Goal: Transaction & Acquisition: Purchase product/service

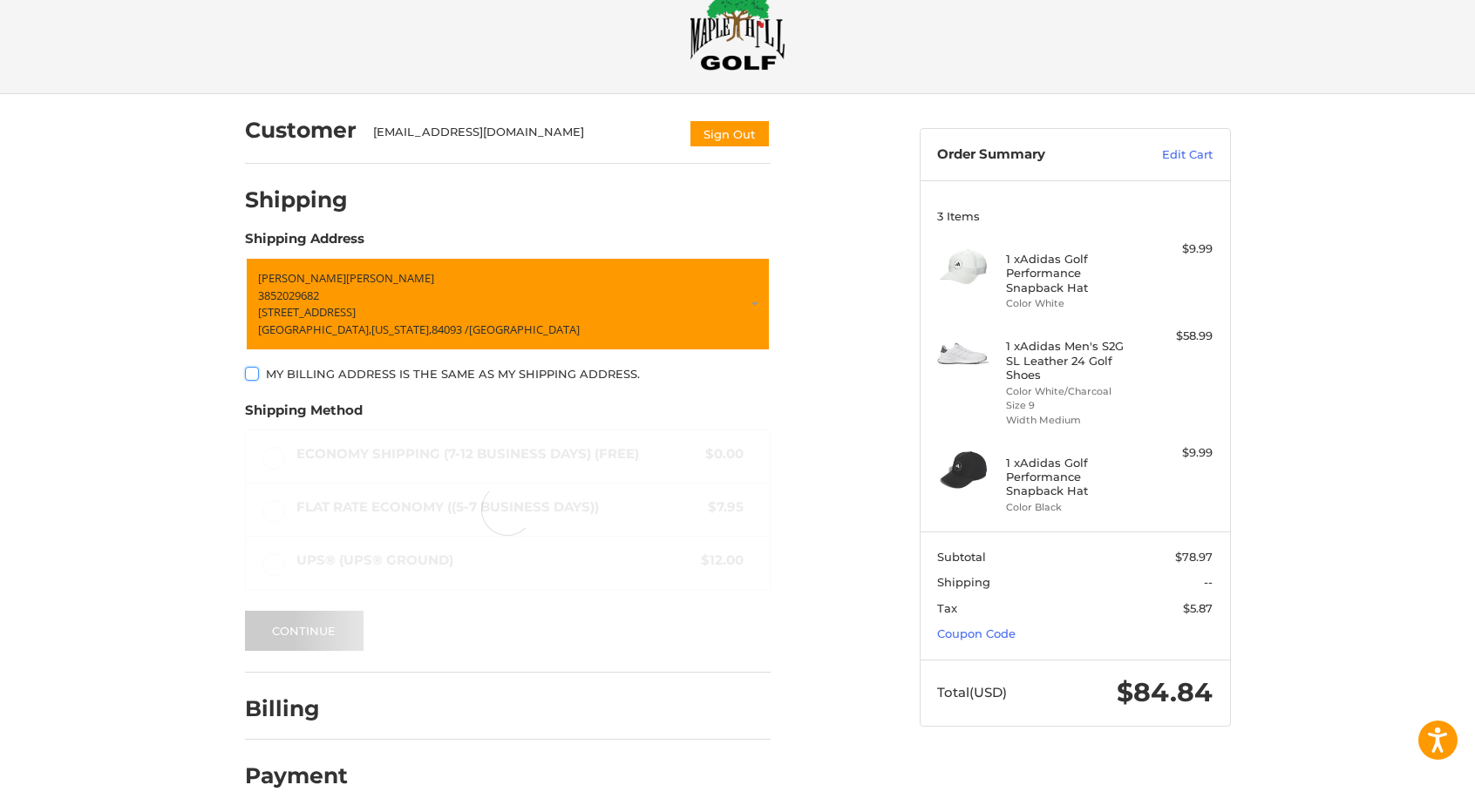
scroll to position [47, 0]
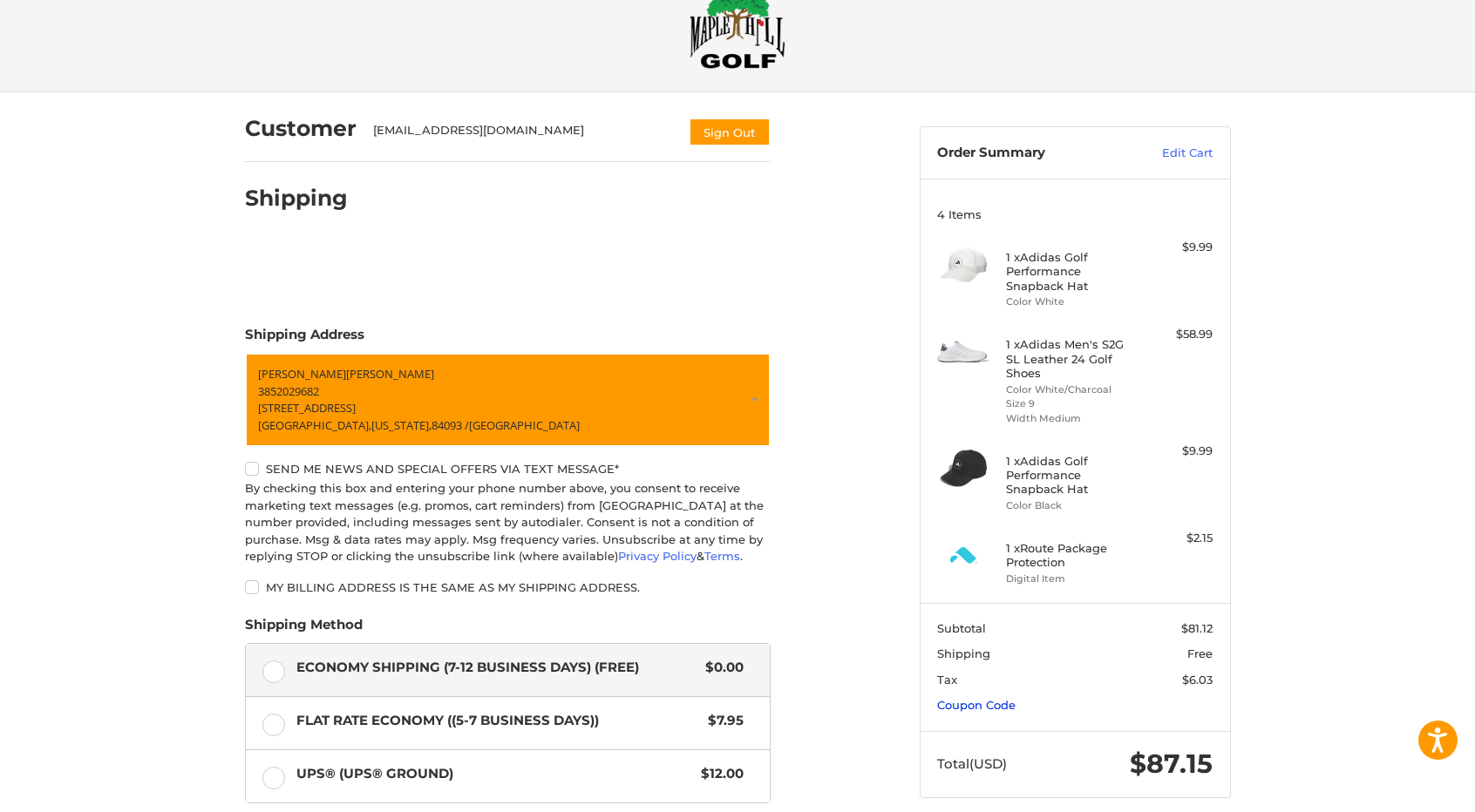
click at [986, 705] on link "Coupon Code" at bounding box center [977, 704] width 78 height 14
click at [987, 747] on input "Gift Certificate or Coupon Code" at bounding box center [1025, 741] width 175 height 39
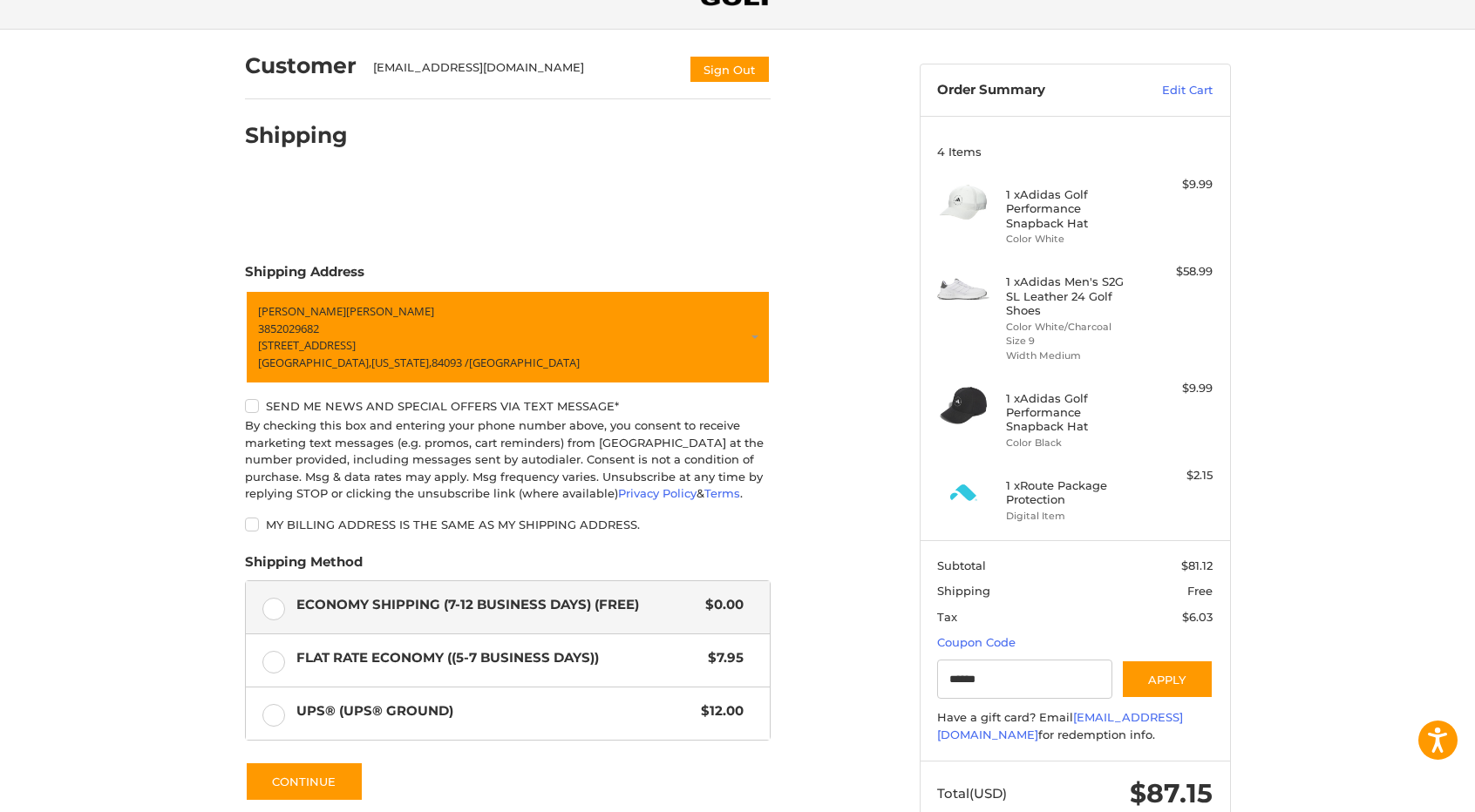
scroll to position [110, 0]
click at [1160, 670] on button "Apply" at bounding box center [1167, 679] width 93 height 39
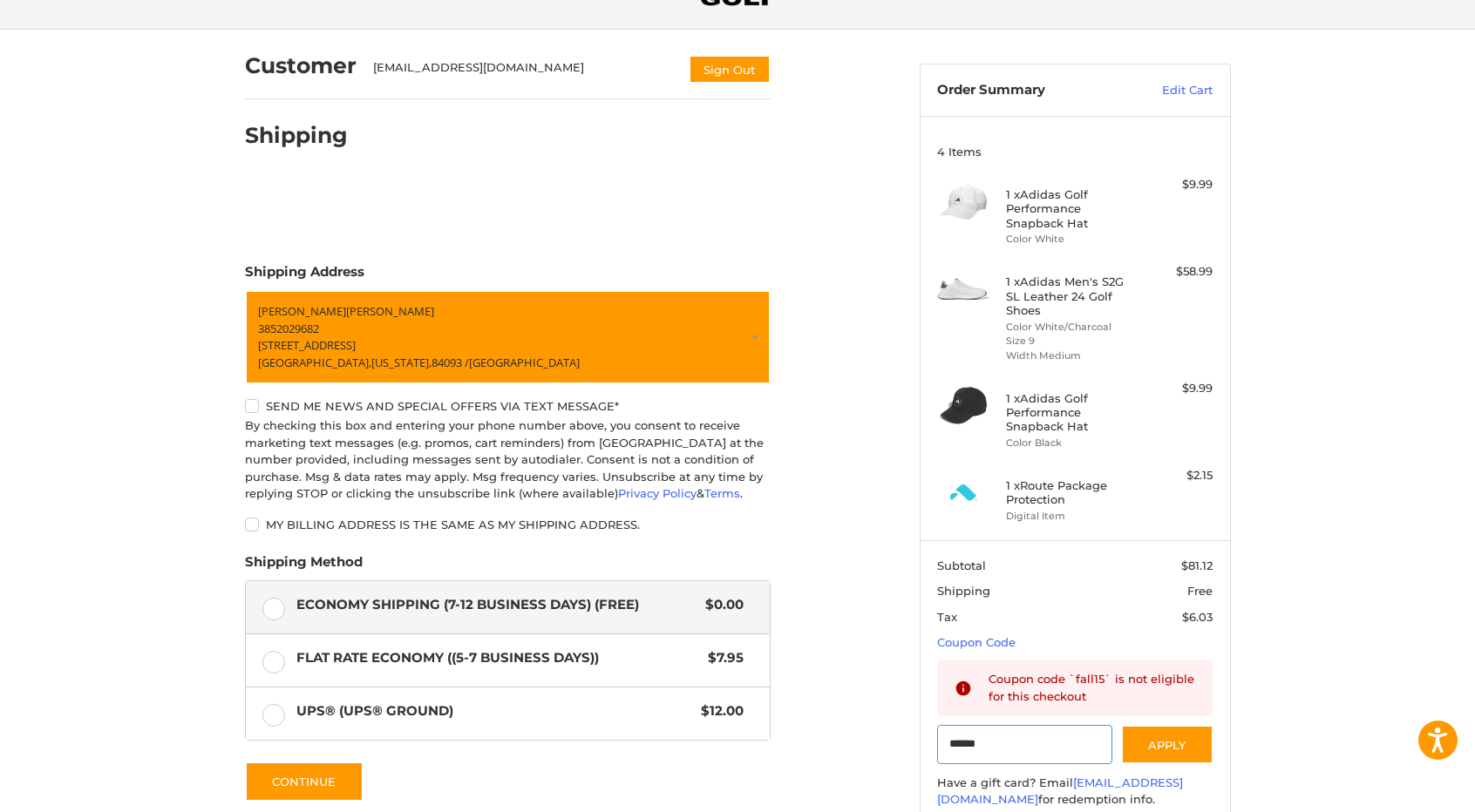
drag, startPoint x: 1005, startPoint y: 750, endPoint x: 919, endPoint y: 746, distance: 86.1
click at [920, 746] on section "Subtotal $81.12 Shipping Free Tax $6.03 Coupon Code Gift Certificate or Coupon …" at bounding box center [1075, 683] width 310 height 286
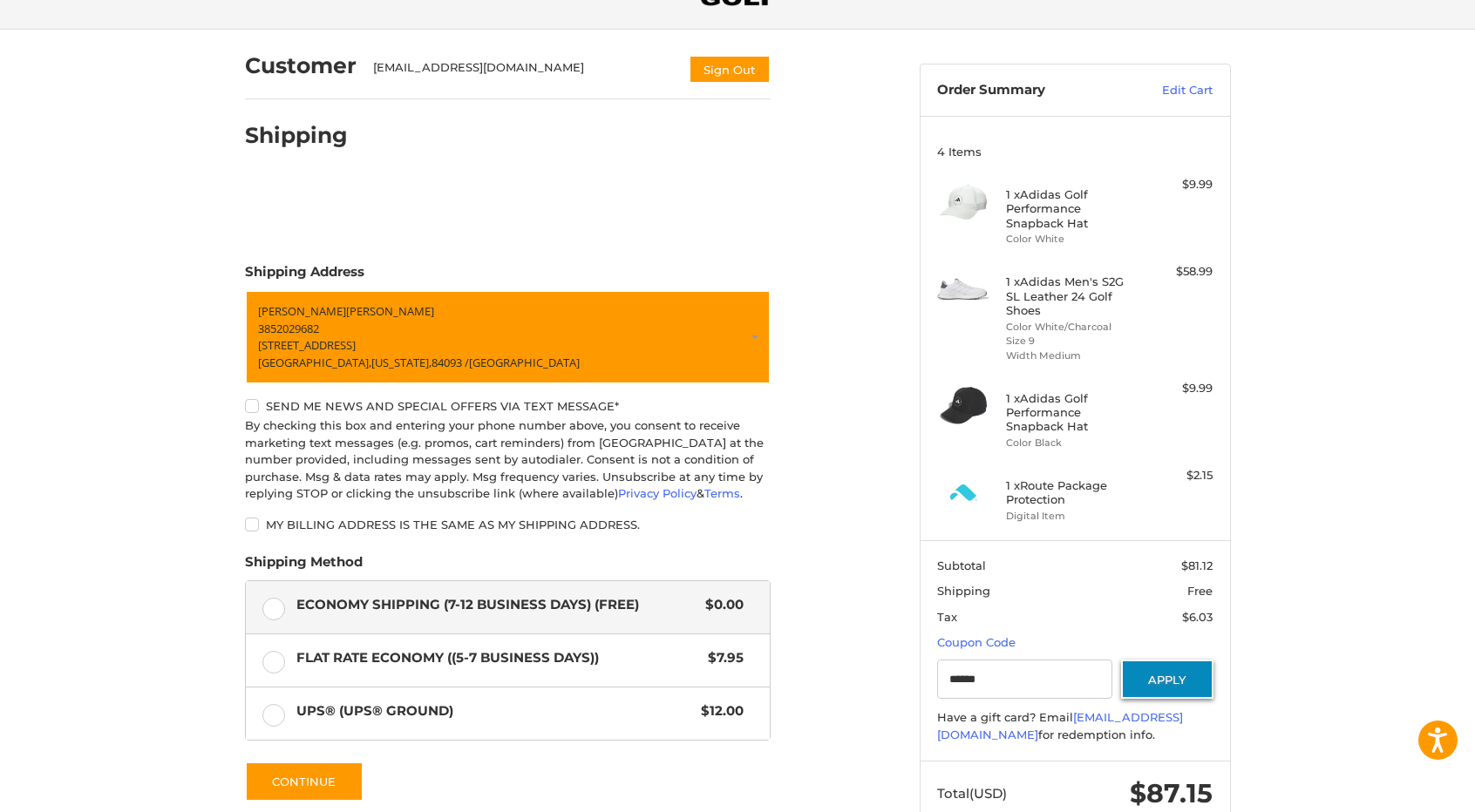
click at [1163, 674] on button "Apply" at bounding box center [1167, 679] width 93 height 39
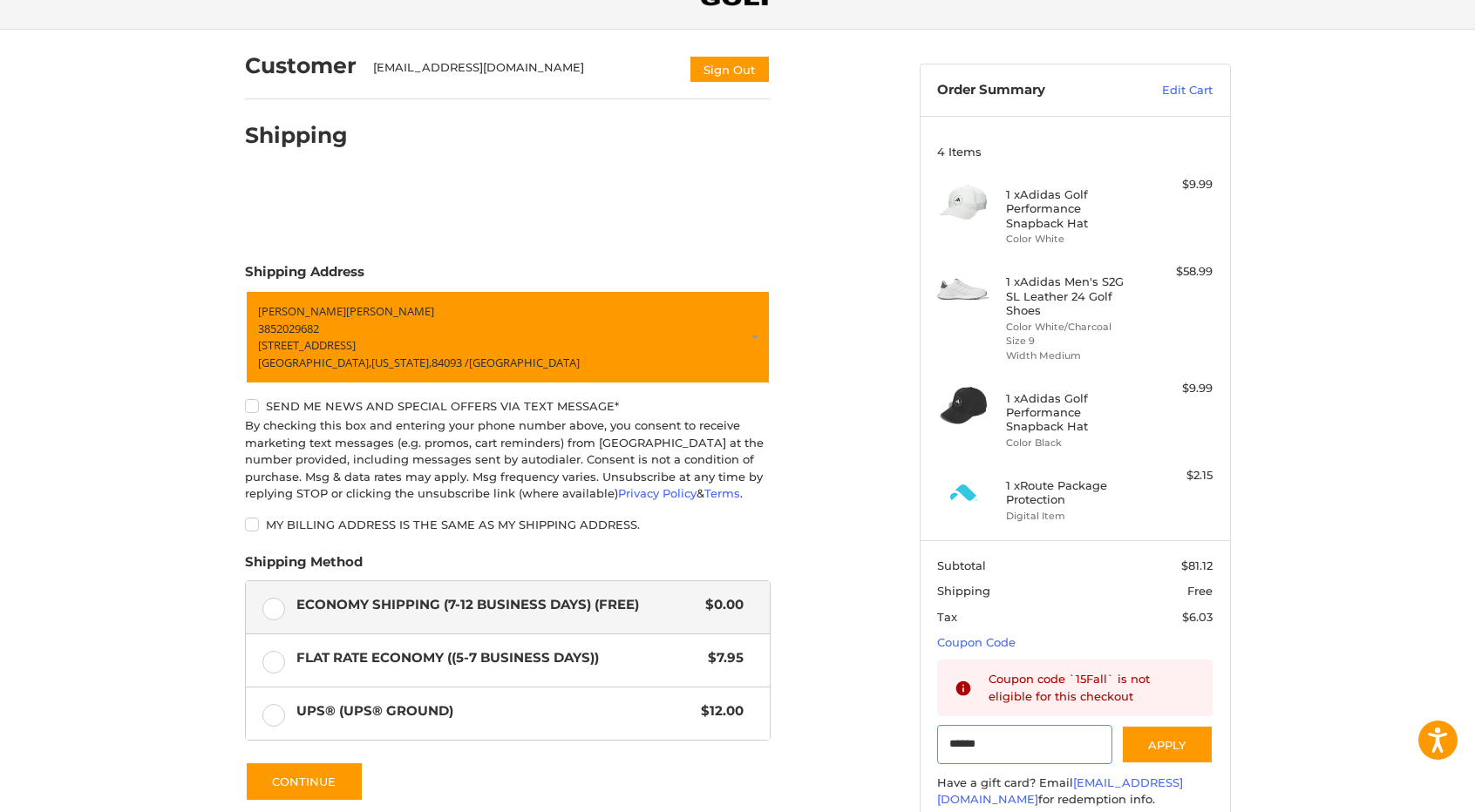
click at [1022, 740] on input "******" at bounding box center [1025, 744] width 175 height 39
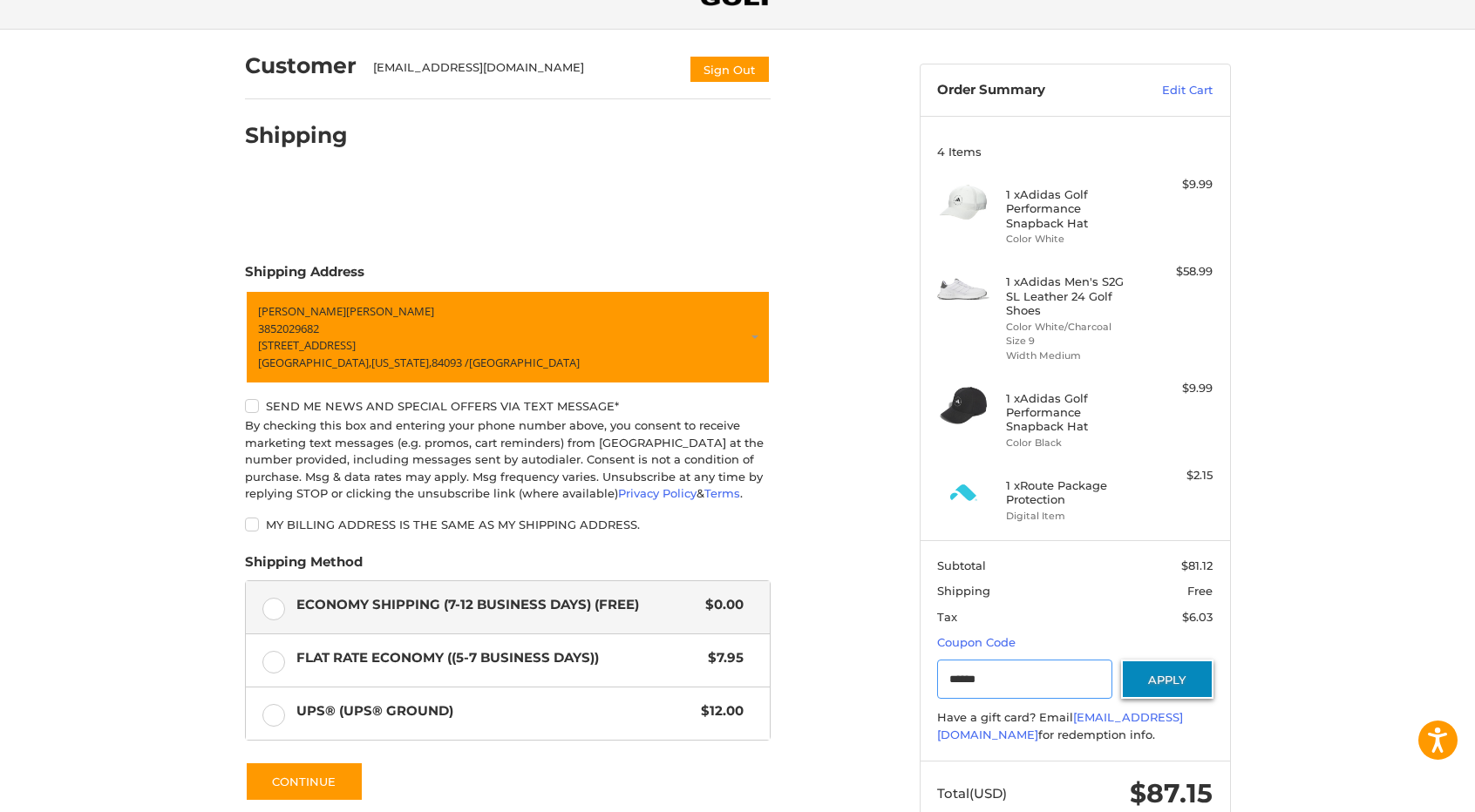
type input "******"
click at [1177, 671] on button "Apply" at bounding box center [1167, 679] width 93 height 39
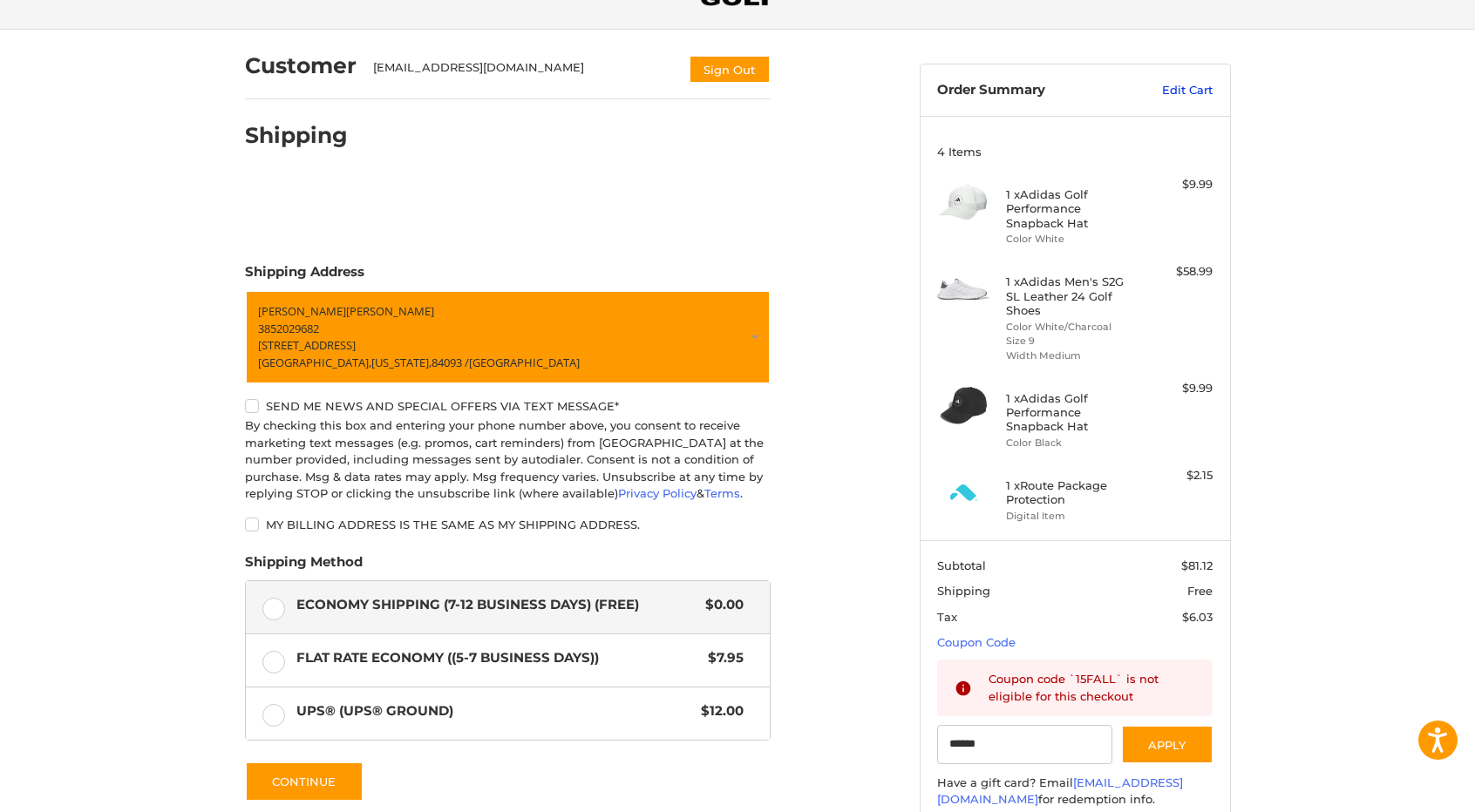
click at [1196, 91] on link "Edit Cart" at bounding box center [1168, 90] width 88 height 17
